Goal: Transaction & Acquisition: Purchase product/service

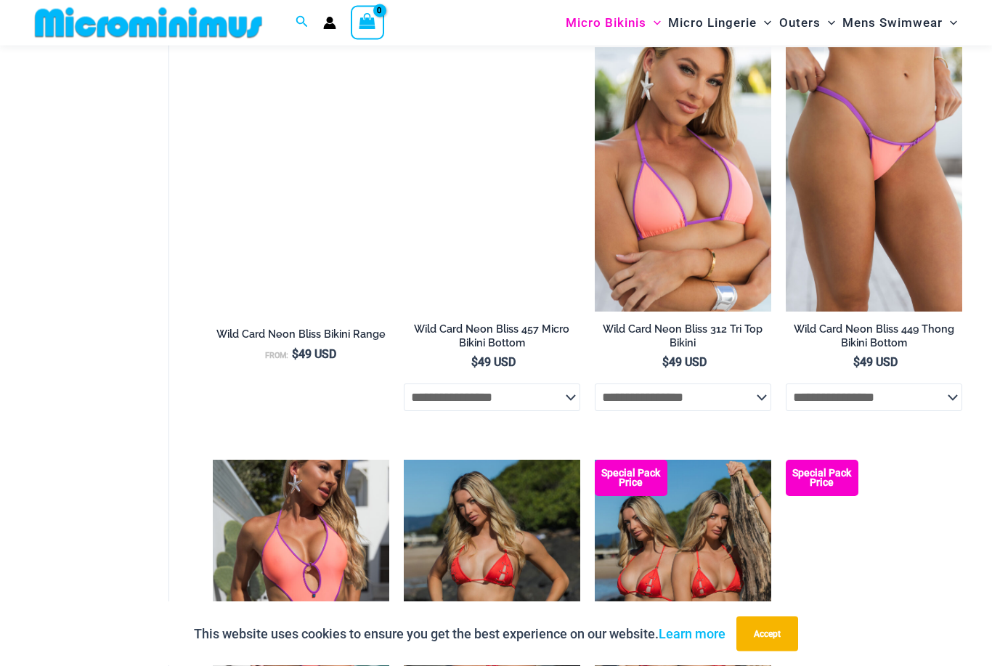
scroll to position [2930, 0]
